Goal: Use online tool/utility: Utilize a website feature to perform a specific function

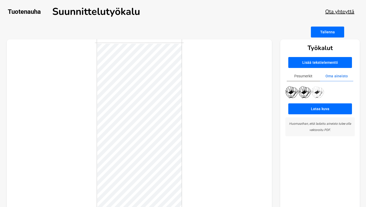
scroll to position [17, 0]
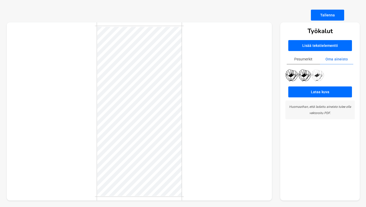
click at [318, 91] on button "Lataa kuva" at bounding box center [320, 91] width 64 height 11
click at [194, 10] on div "Tallenna" at bounding box center [183, 15] width 353 height 11
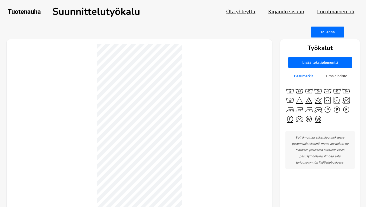
click at [337, 76] on button "Oma aineisto" at bounding box center [336, 76] width 33 height 10
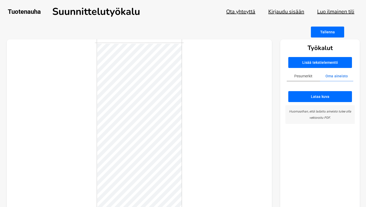
click at [343, 74] on button "Oma aineisto" at bounding box center [336, 76] width 33 height 10
click at [326, 94] on button "Lataa kuva" at bounding box center [320, 96] width 64 height 11
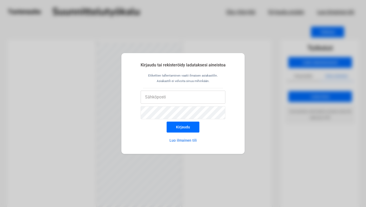
type input "[EMAIL_ADDRESS][DOMAIN_NAME]"
click at [183, 127] on button "Kirjaudu" at bounding box center [183, 126] width 33 height 11
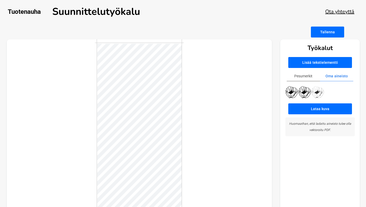
click at [322, 108] on button "Lataa kuva" at bounding box center [320, 108] width 64 height 11
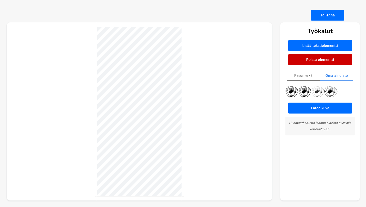
scroll to position [17, 0]
click at [217, 70] on div at bounding box center [139, 111] width 265 height 178
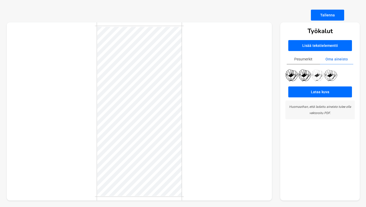
click at [315, 45] on button "Lisää tekstielementti" at bounding box center [320, 45] width 64 height 11
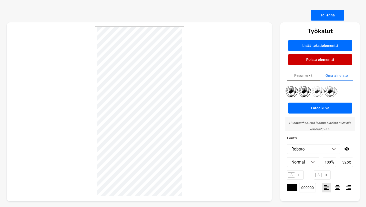
click at [316, 58] on button "Poista elementti" at bounding box center [320, 59] width 64 height 11
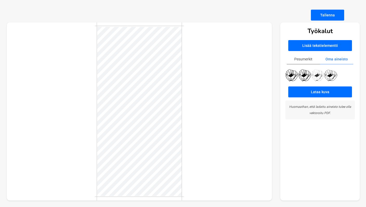
click at [303, 59] on button "Pesumerkit" at bounding box center [303, 59] width 33 height 10
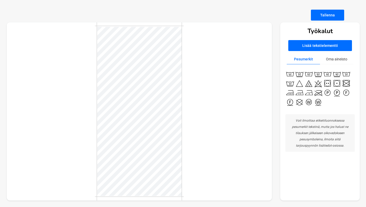
click at [327, 76] on img at bounding box center [327, 73] width 9 height 9
click at [315, 43] on button "Lisää tekstielementti" at bounding box center [320, 45] width 64 height 11
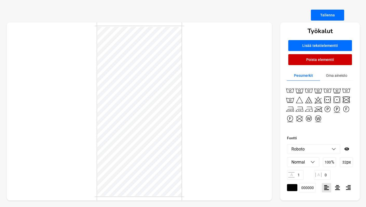
click at [334, 148] on img at bounding box center [333, 149] width 4 height 3
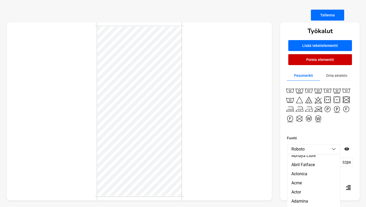
scroll to position [25, 0]
click at [300, 178] on li "Acme" at bounding box center [313, 179] width 53 height 9
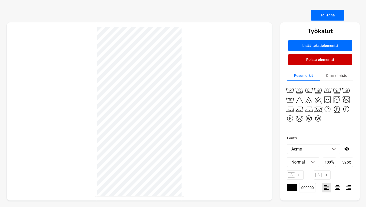
click at [314, 149] on li "Acme" at bounding box center [313, 148] width 53 height 9
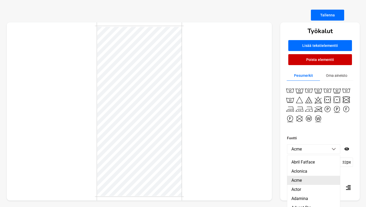
click at [300, 180] on li "Acme" at bounding box center [313, 179] width 53 height 9
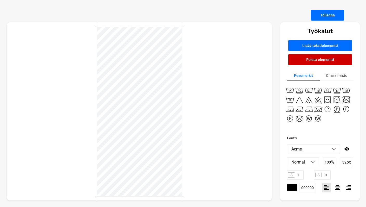
click at [333, 149] on img at bounding box center [333, 149] width 4 height 3
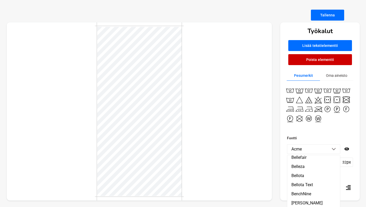
scroll to position [1119, 0]
click at [309, 148] on li "Acme" at bounding box center [313, 148] width 53 height 9
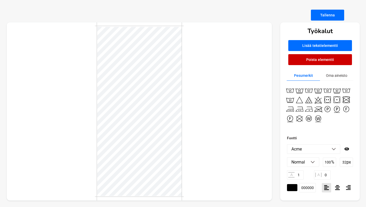
click at [309, 148] on li "Acme" at bounding box center [313, 148] width 53 height 9
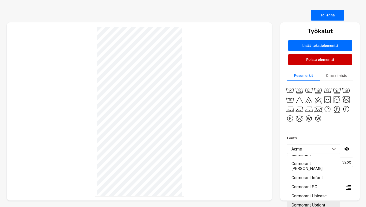
scroll to position [2176, 0]
click at [311, 192] on li "Cormorant Unicase" at bounding box center [313, 196] width 53 height 9
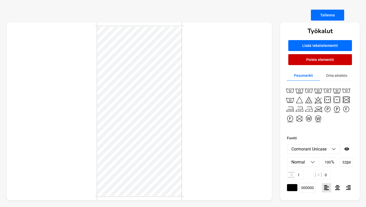
click at [335, 148] on img at bounding box center [333, 149] width 4 height 3
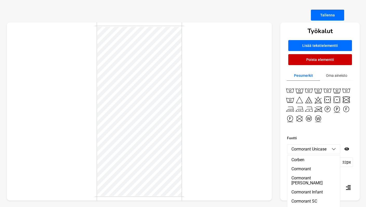
scroll to position [2161, 0]
click at [312, 174] on li "Cormorant [PERSON_NAME]" at bounding box center [313, 181] width 53 height 14
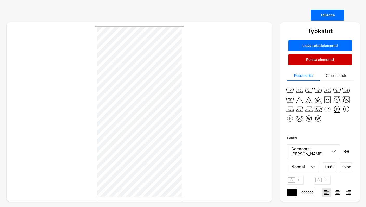
click at [332, 149] on li "Cormorant [PERSON_NAME]" at bounding box center [313, 151] width 53 height 14
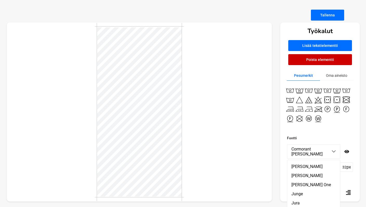
scroll to position [4385, 0]
click at [331, 11] on button "Tallenna" at bounding box center [327, 15] width 33 height 11
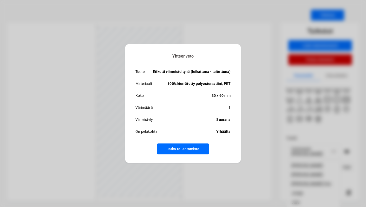
click at [190, 149] on button "Jatka tallentamista" at bounding box center [182, 148] width 51 height 11
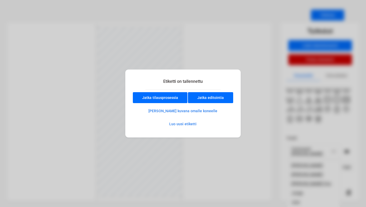
click at [226, 99] on button "Jatka editointia" at bounding box center [210, 97] width 45 height 11
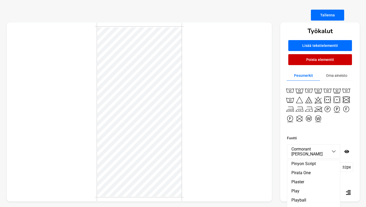
scroll to position [7089, 0]
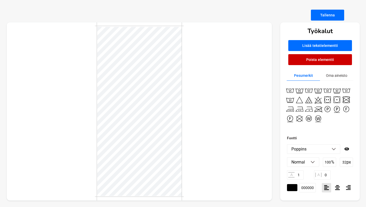
click at [347, 162] on p "px" at bounding box center [348, 161] width 4 height 5
click at [351, 159] on input "32" at bounding box center [346, 161] width 13 height 9
type input "20"
click at [313, 161] on img at bounding box center [312, 162] width 4 height 3
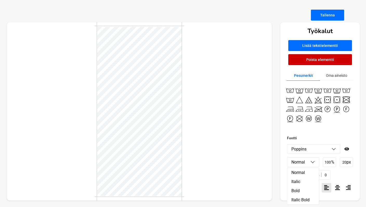
click at [313, 161] on img at bounding box center [312, 162] width 4 height 3
type textarea "T"
type textarea "[DOMAIN_NAME]"
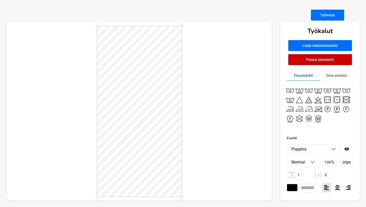
click at [218, 165] on div at bounding box center [139, 111] width 265 height 178
click at [227, 146] on div at bounding box center [139, 111] width 265 height 178
click at [217, 131] on div at bounding box center [139, 111] width 265 height 178
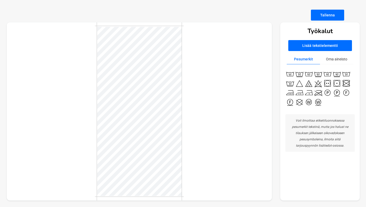
scroll to position [17, 0]
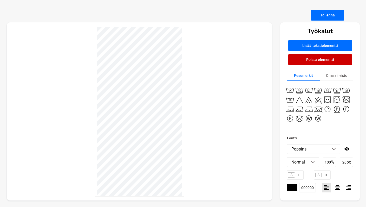
click at [334, 148] on img at bounding box center [333, 149] width 4 height 3
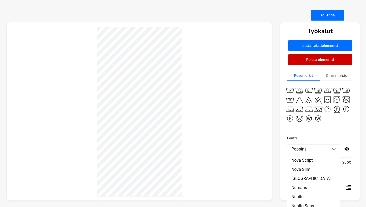
scroll to position [6531, 0]
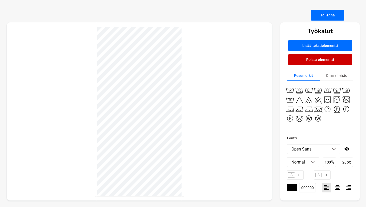
click at [190, 183] on div at bounding box center [139, 111] width 265 height 178
click at [334, 148] on img at bounding box center [333, 149] width 4 height 3
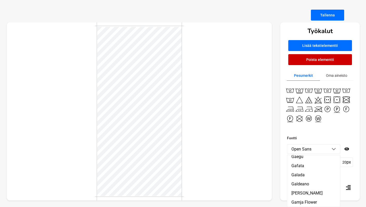
scroll to position [3339, 0]
click at [316, 147] on li "Open Sans" at bounding box center [313, 148] width 53 height 9
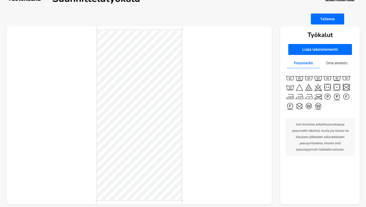
scroll to position [15, 0]
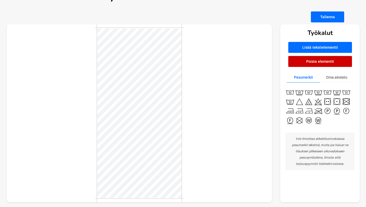
click at [205, 117] on div at bounding box center [139, 113] width 265 height 178
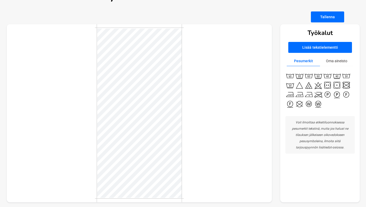
click at [324, 14] on button "Tallenna" at bounding box center [327, 16] width 33 height 11
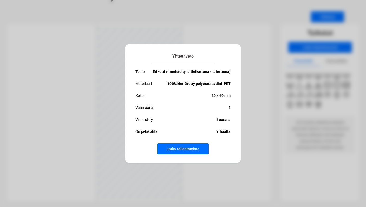
click at [192, 154] on div "Yhteenveto Tuote Etiketti viimeisteltynä (leikattuna - taitettuna) Materiaali 1…" at bounding box center [183, 103] width 116 height 118
click at [190, 150] on button "Jatka tallentamista" at bounding box center [182, 148] width 51 height 11
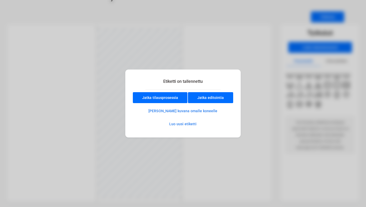
click at [223, 100] on button "Jatka editointia" at bounding box center [210, 97] width 45 height 11
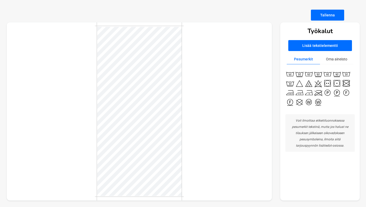
scroll to position [17, 0]
click at [318, 42] on button "Lisää tekstielementti" at bounding box center [320, 45] width 64 height 11
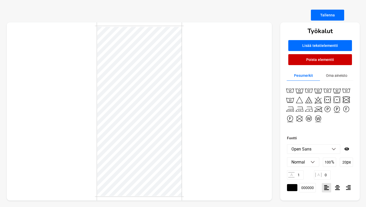
scroll to position [0, 3]
type textarea "Valmistettu [GEOGRAPHIC_DATA] ♡"
click at [340, 186] on div at bounding box center [337, 187] width 9 height 9
click at [311, 162] on img at bounding box center [312, 162] width 4 height 3
click at [305, 192] on li "Bold" at bounding box center [303, 190] width 32 height 9
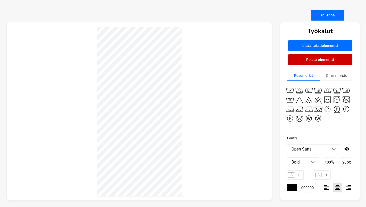
click at [347, 162] on p "px" at bounding box center [348, 161] width 4 height 5
click at [345, 162] on input "20" at bounding box center [346, 161] width 13 height 9
click at [344, 162] on input "30" at bounding box center [346, 161] width 13 height 9
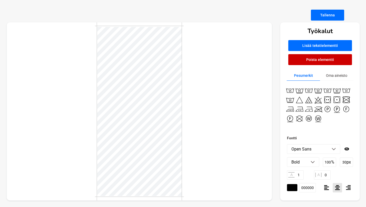
click at [344, 162] on input "30" at bounding box center [346, 161] width 13 height 9
type input "25"
click at [218, 151] on div at bounding box center [139, 111] width 265 height 178
click at [326, 184] on div at bounding box center [326, 187] width 9 height 9
click at [337, 186] on icon at bounding box center [337, 186] width 5 height 5
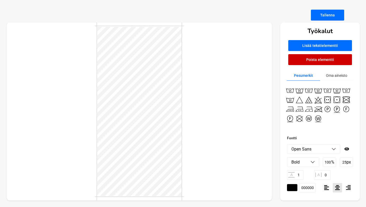
scroll to position [0, 0]
type textarea "Valmistettu [GEOGRAPHIC_DATA] ♡"
click at [214, 136] on div at bounding box center [139, 111] width 265 height 178
type textarea "Valmistettu [GEOGRAPHIC_DATA] ♡"
click at [206, 143] on div at bounding box center [139, 111] width 265 height 178
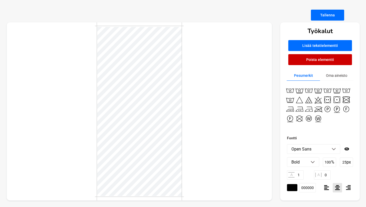
click at [201, 153] on div at bounding box center [139, 111] width 265 height 178
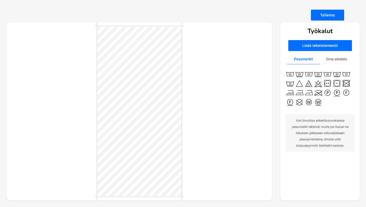
click at [327, 15] on button "Tallenna" at bounding box center [327, 15] width 33 height 11
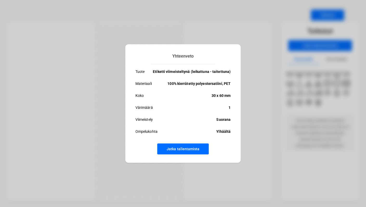
click at [195, 146] on button "Jatka tallentamista" at bounding box center [182, 148] width 51 height 11
